Goal: Task Accomplishment & Management: Manage account settings

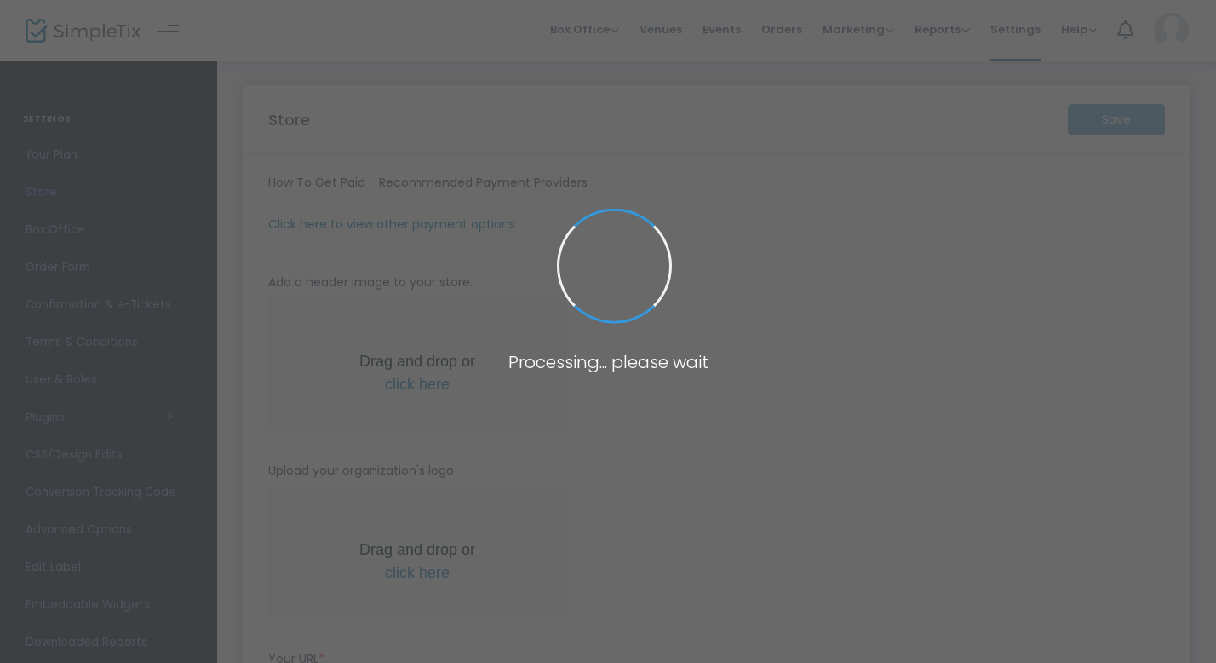
type input "[URL]"
radio input "true"
type input "30"
type input "T4T Take Over"
type input "2247300239"
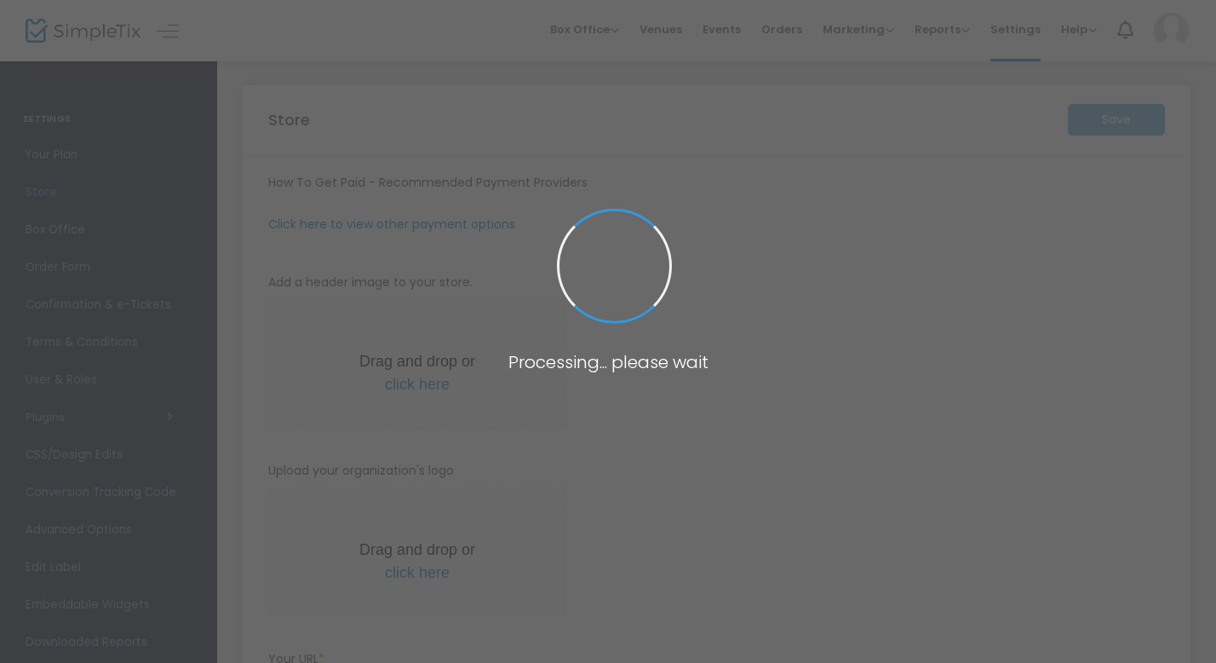
type input "[EMAIL_ADDRESS][DOMAIN_NAME]"
type input "[DOMAIN_NAME]"
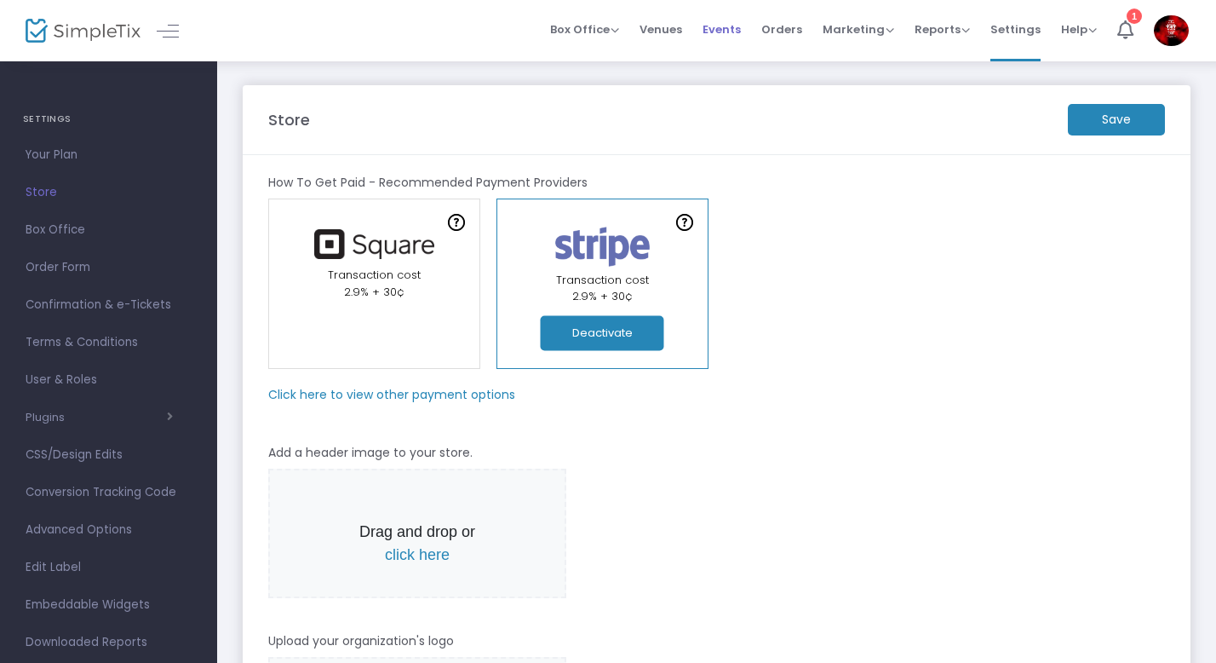
click at [714, 28] on span "Events" at bounding box center [722, 29] width 38 height 43
